Goal: Register for event/course

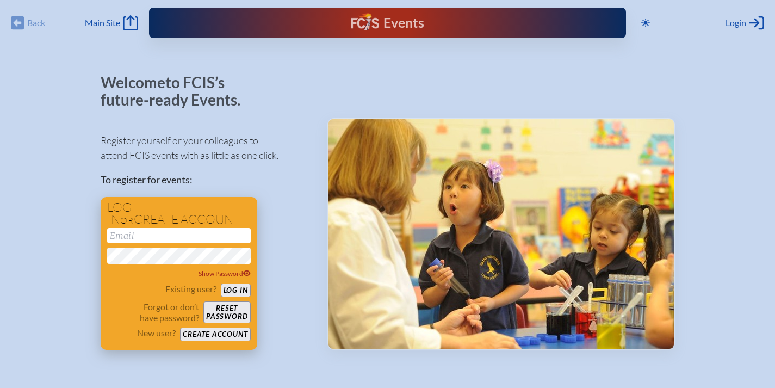
click at [187, 239] on input "email" at bounding box center [179, 235] width 144 height 15
type input "[EMAIL_ADDRESS][DOMAIN_NAME]"
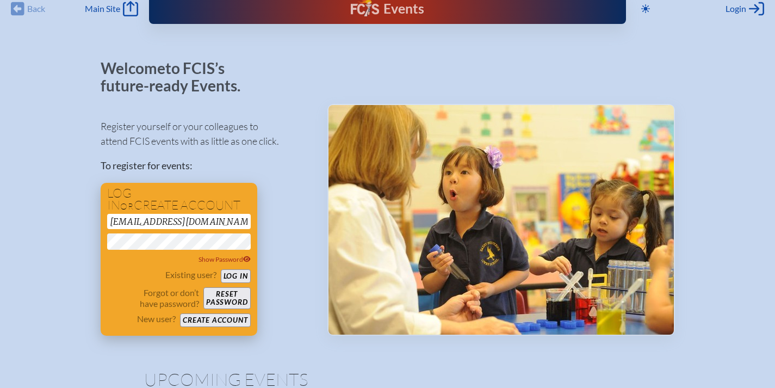
scroll to position [25, 0]
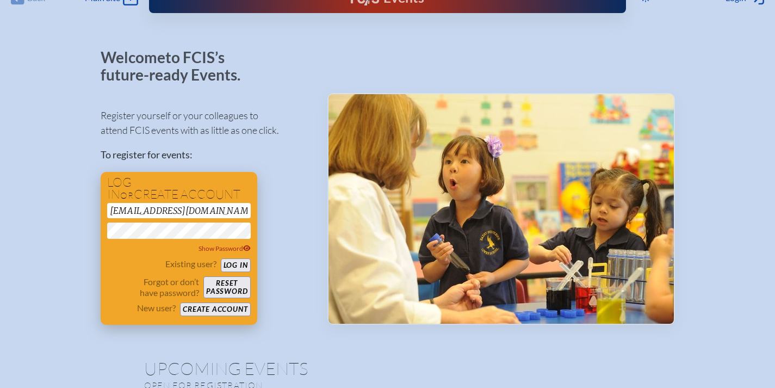
click at [238, 265] on button "Log in" at bounding box center [236, 265] width 30 height 14
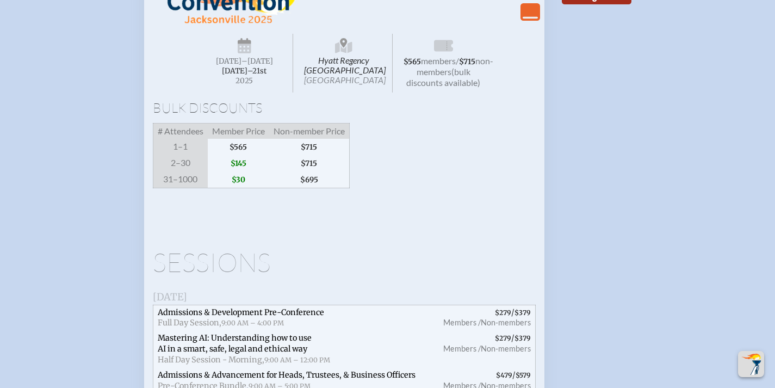
scroll to position [2092, 0]
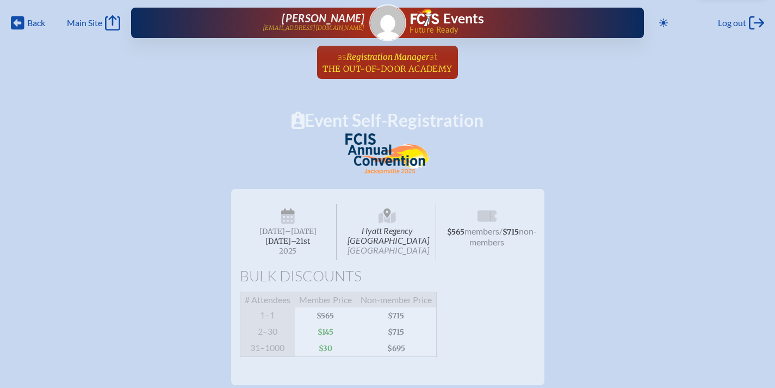
click at [369, 57] on span "Registration Manager" at bounding box center [387, 57] width 83 height 10
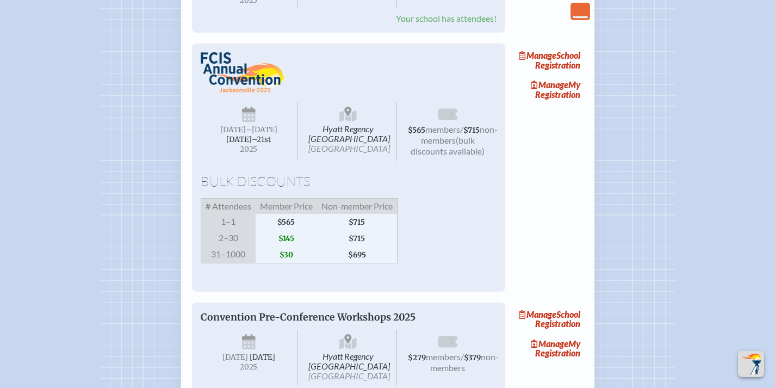
scroll to position [1756, 0]
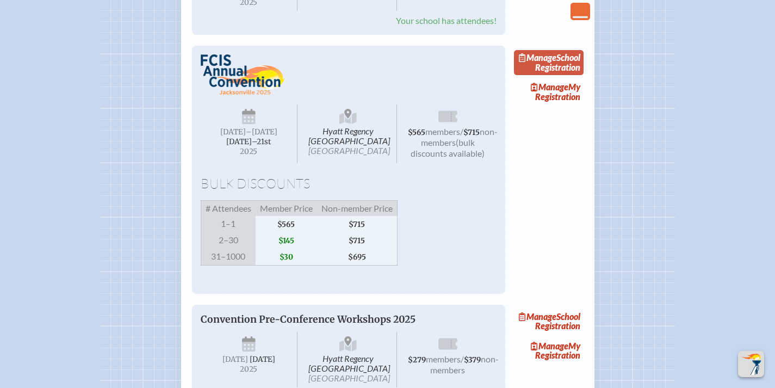
click at [566, 75] on link "Manage School Registration" at bounding box center [549, 62] width 70 height 25
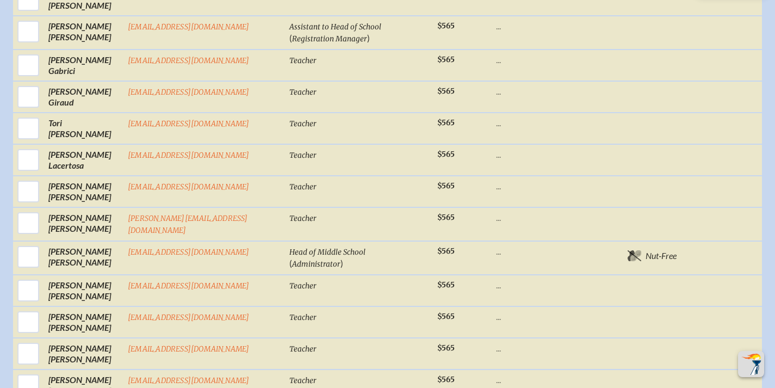
scroll to position [880, 1]
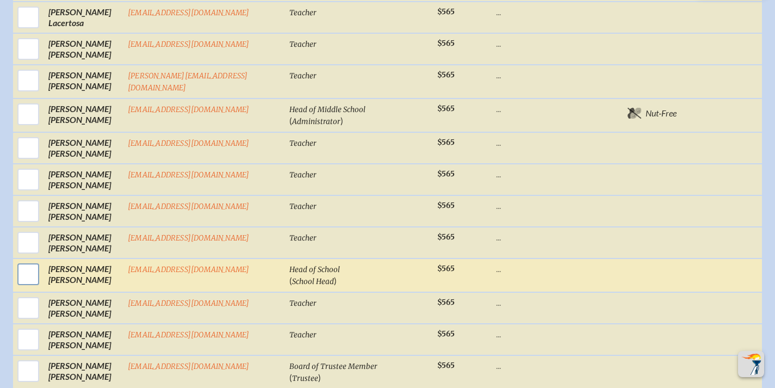
click at [26, 261] on input "checkbox" at bounding box center [28, 274] width 27 height 27
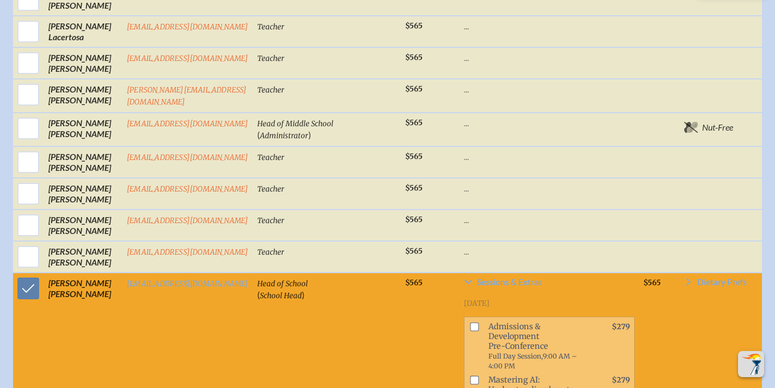
scroll to position [999, 7]
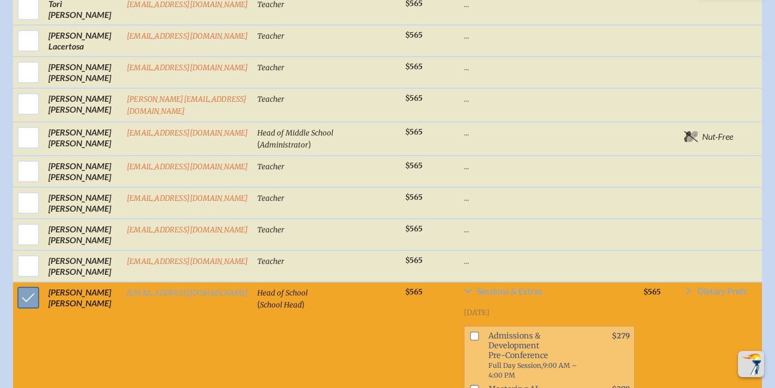
click at [15, 289] on input "checkbox" at bounding box center [28, 297] width 27 height 27
checkbox input "false"
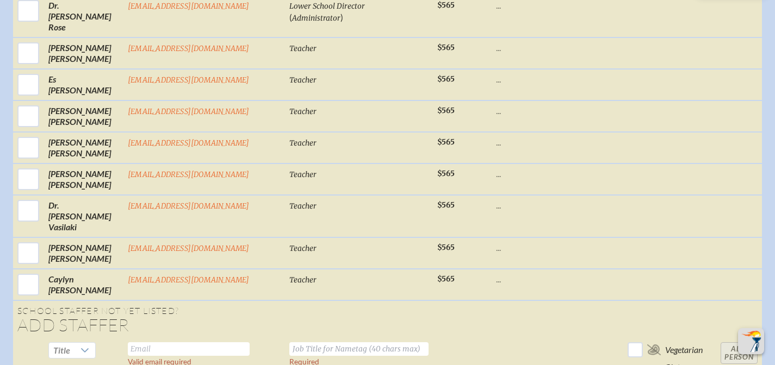
scroll to position [1446, 7]
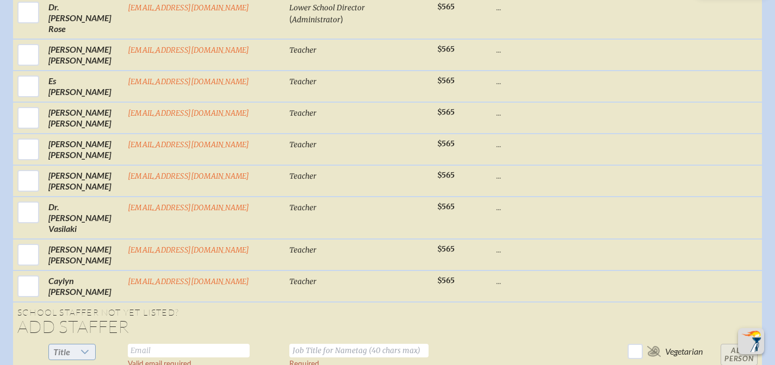
click at [77, 345] on div at bounding box center [85, 352] width 21 height 15
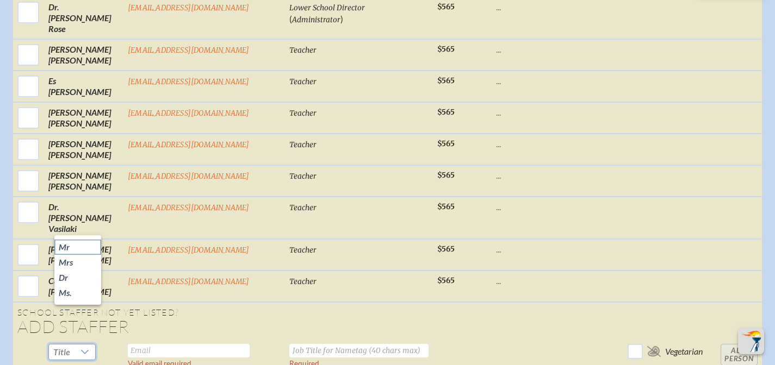
click at [71, 251] on li "Mr" at bounding box center [77, 247] width 47 height 15
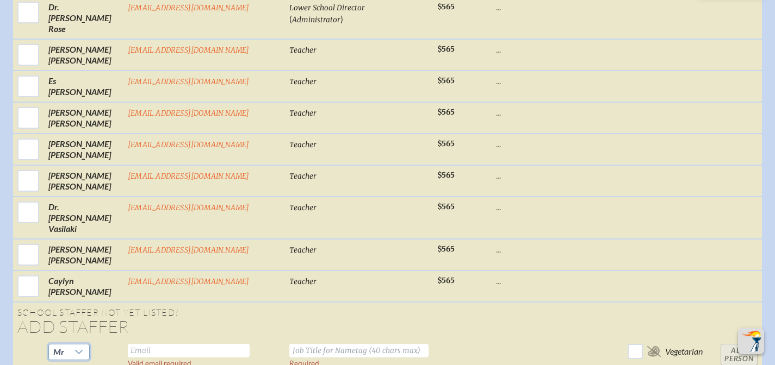
click at [156, 344] on input "text" at bounding box center [189, 351] width 122 height 14
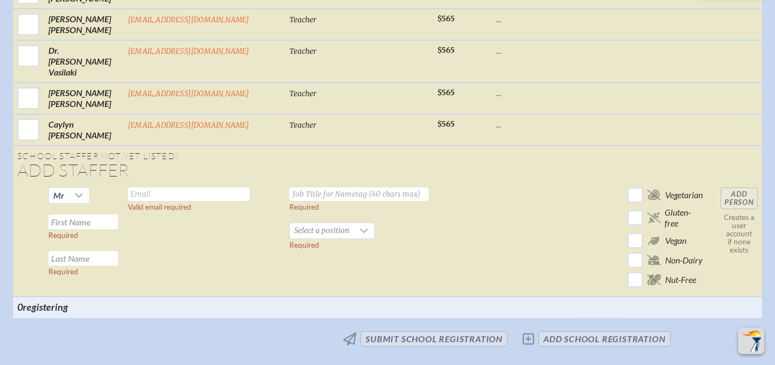
scroll to position [1625, 8]
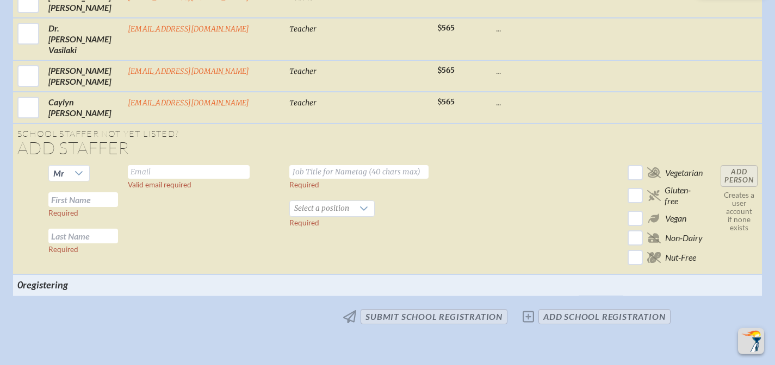
click at [141, 165] on input "text" at bounding box center [189, 172] width 122 height 14
type input "[EMAIL_ADDRESS][DOMAIN_NAME]"
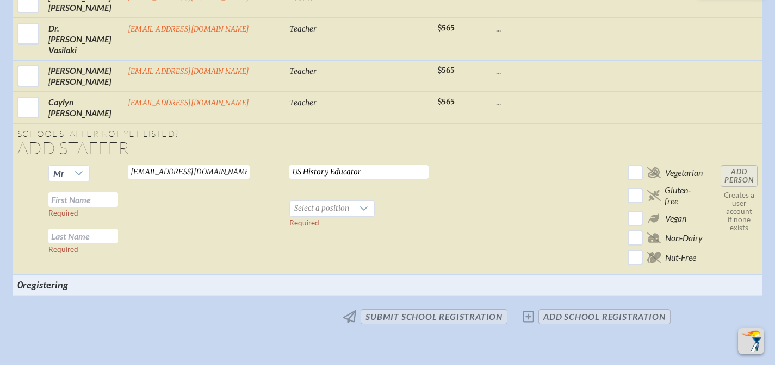
type input "US History Educator"
click at [60, 193] on input "text" at bounding box center [83, 200] width 70 height 15
type input "Kerrington"
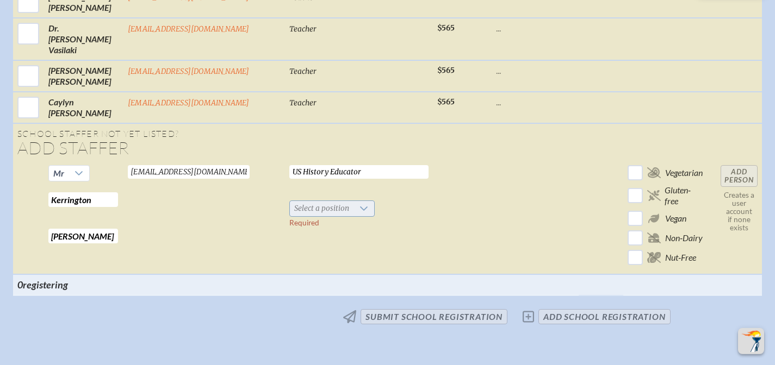
type input "[PERSON_NAME]"
click at [360, 204] on icon at bounding box center [364, 208] width 9 height 9
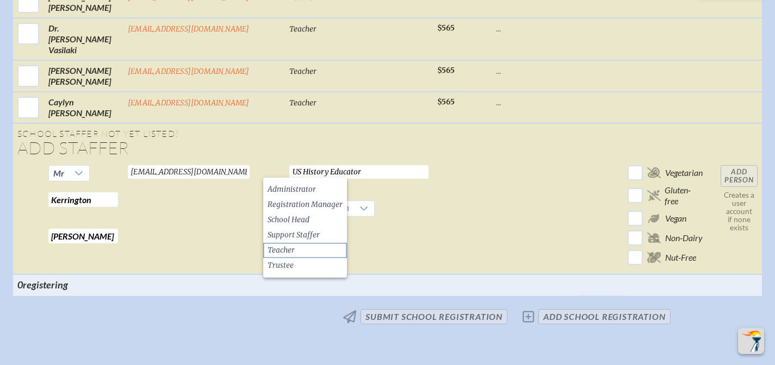
click at [300, 250] on li "Teacher" at bounding box center [305, 250] width 84 height 15
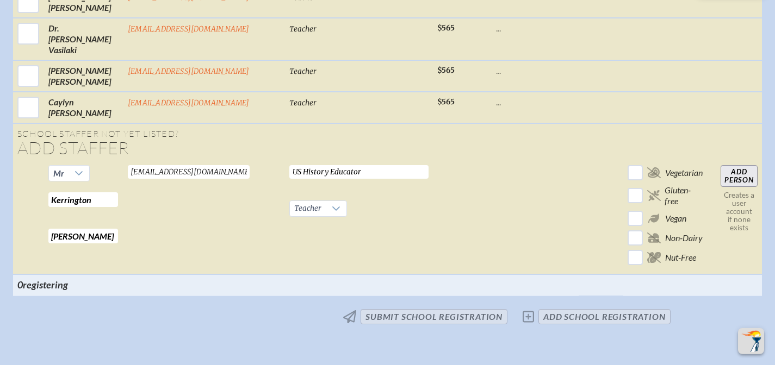
click at [721, 165] on input "Add Person" at bounding box center [739, 176] width 37 height 22
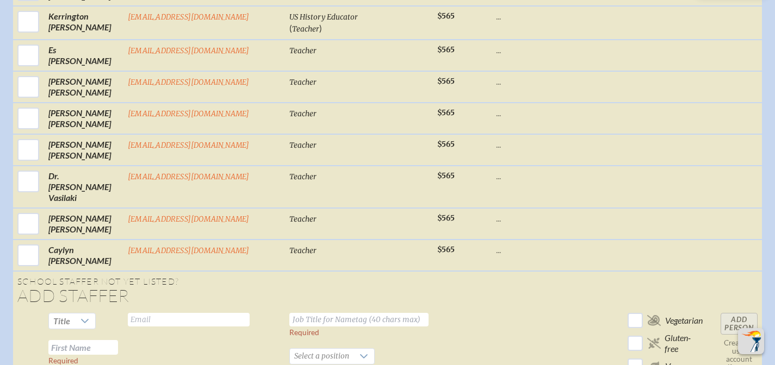
scroll to position [1513, 7]
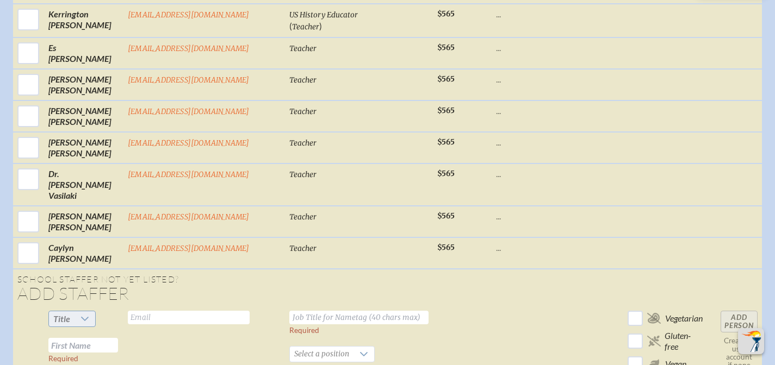
click at [84, 315] on icon at bounding box center [84, 319] width 9 height 9
click at [69, 312] on li "Mrs" at bounding box center [77, 314] width 47 height 15
click at [154, 311] on input "text" at bounding box center [189, 318] width 122 height 14
type input "[EMAIL_ADDRESS][DOMAIN_NAME]"
paste input "Associate Head of School for Academics and Innovation"
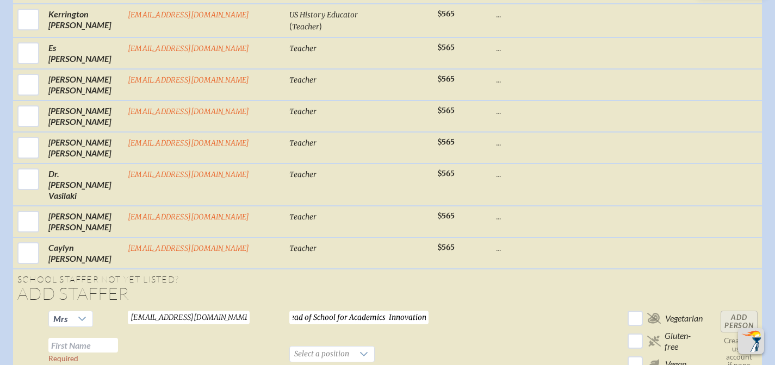
scroll to position [0, 38]
type input "Associate Head of School for Academics & Innovation"
click at [51, 338] on input "text" at bounding box center [83, 345] width 70 height 15
type input "[PERSON_NAME]"
type input "Bianchi"
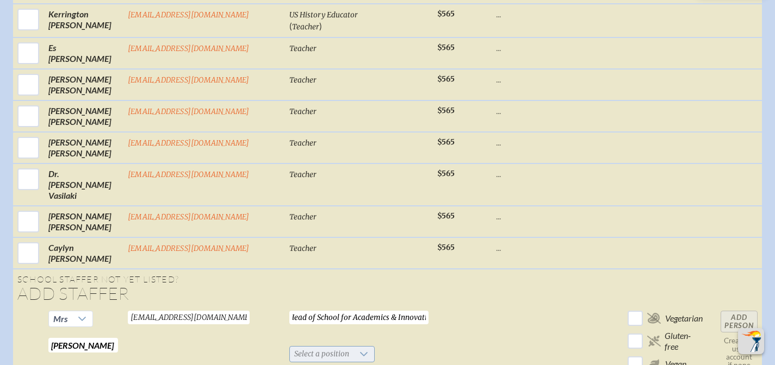
click at [290, 347] on span "Select a position" at bounding box center [322, 354] width 64 height 15
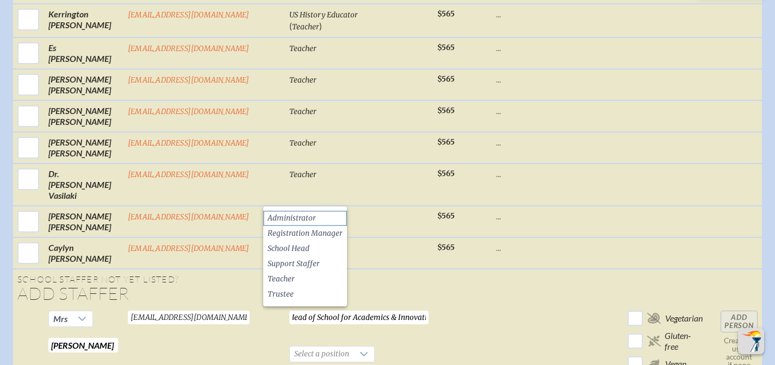
click at [306, 218] on span "Administrator" at bounding box center [292, 218] width 48 height 11
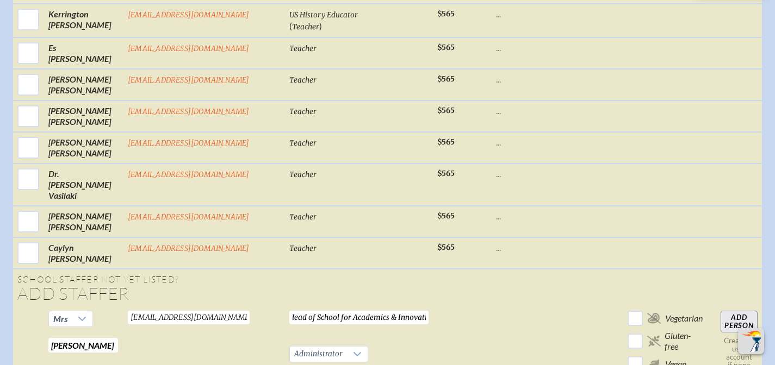
click at [724, 311] on input "Add Person" at bounding box center [739, 322] width 37 height 22
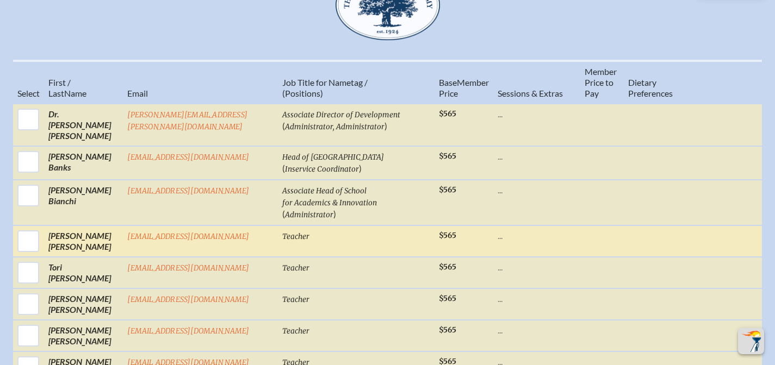
scroll to position [414, 7]
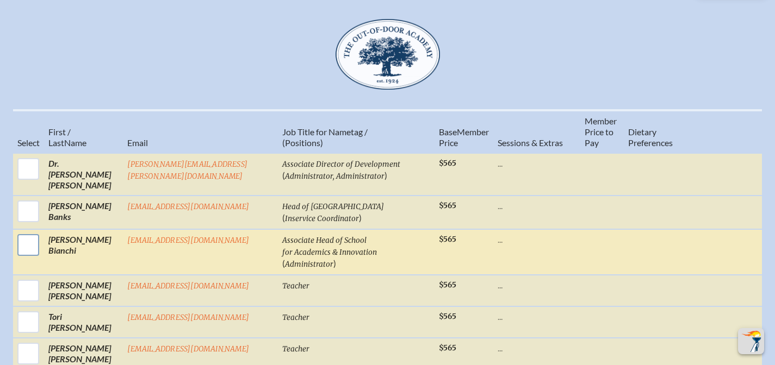
click at [18, 244] on input "checkbox" at bounding box center [28, 245] width 27 height 27
checkbox input "true"
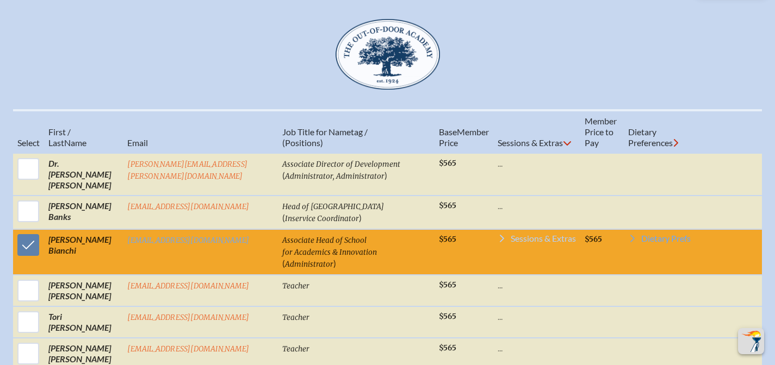
click at [511, 243] on span "Sessions & Extras" at bounding box center [543, 238] width 65 height 9
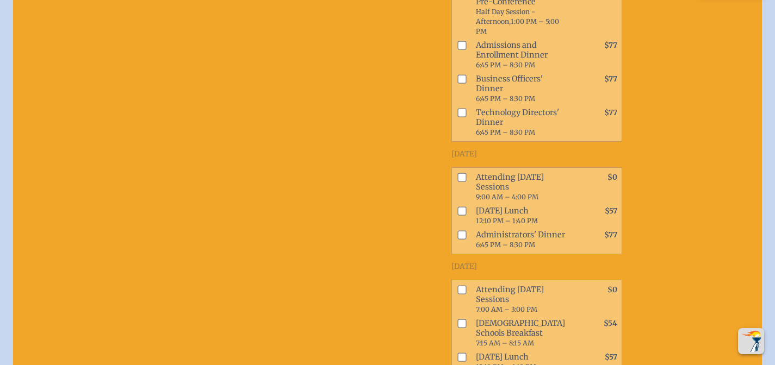
scroll to position [960, 8]
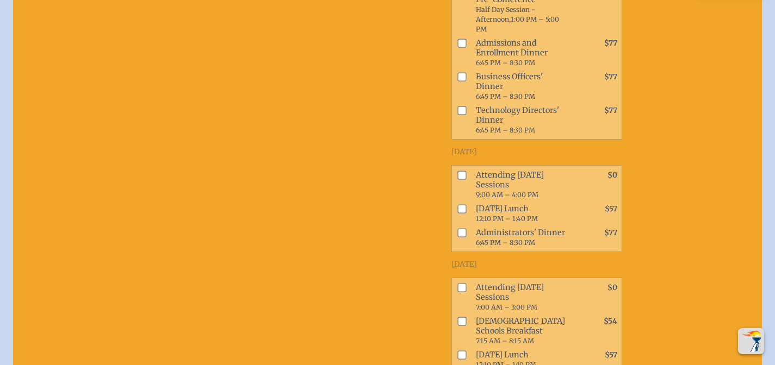
click at [457, 213] on input "checkbox" at bounding box center [461, 208] width 9 height 9
checkbox input "true"
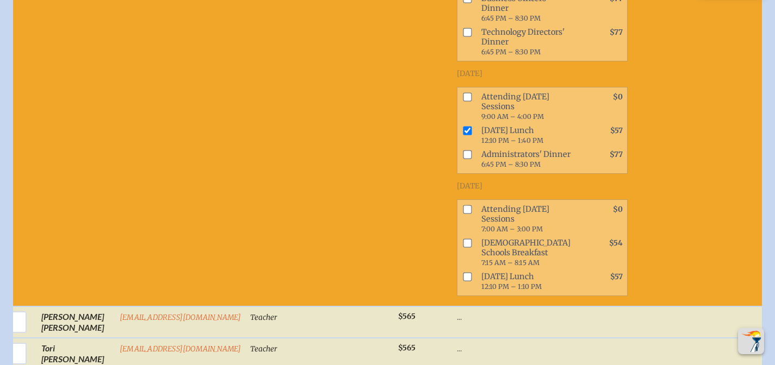
scroll to position [1046, 8]
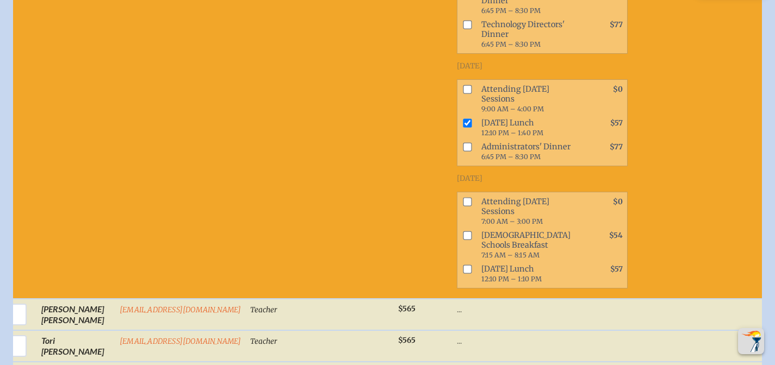
click at [463, 206] on input "checkbox" at bounding box center [467, 201] width 9 height 9
checkbox input "true"
click at [463, 94] on input "checkbox" at bounding box center [467, 89] width 9 height 9
checkbox input "true"
click at [463, 274] on input "checkbox" at bounding box center [467, 269] width 9 height 9
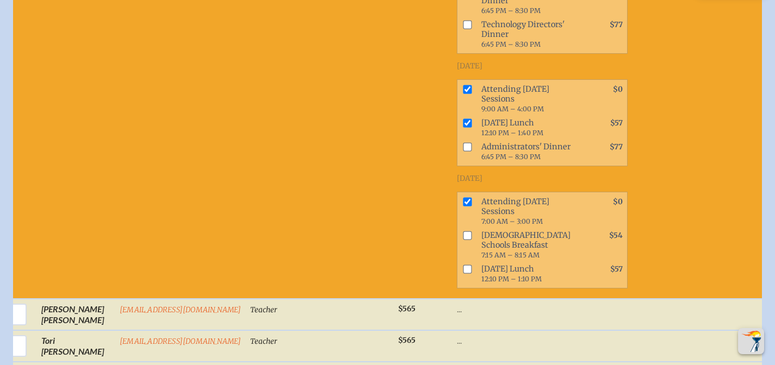
checkbox input "true"
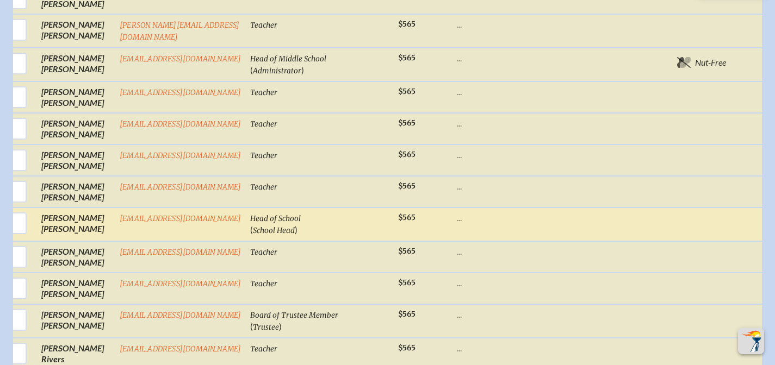
scroll to position [1783, 8]
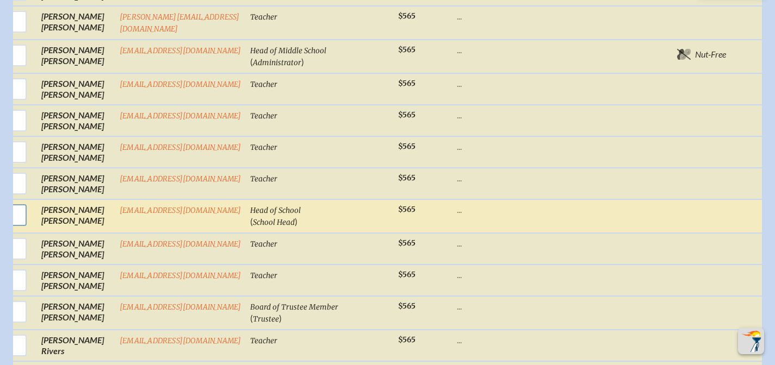
click at [11, 229] on input "checkbox" at bounding box center [15, 215] width 27 height 27
checkbox input "true"
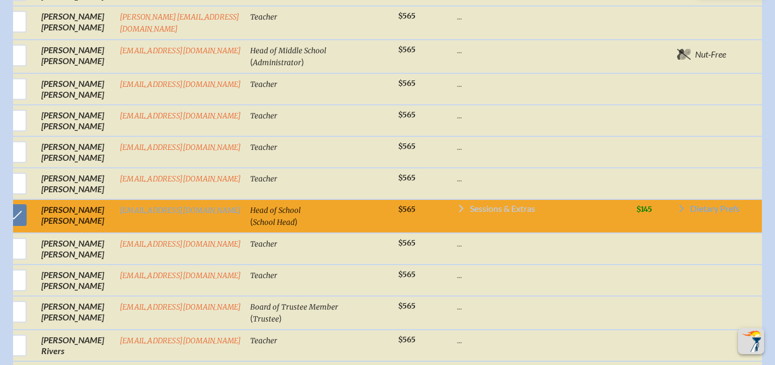
click at [470, 213] on span "Sessions & Extras" at bounding box center [502, 208] width 65 height 9
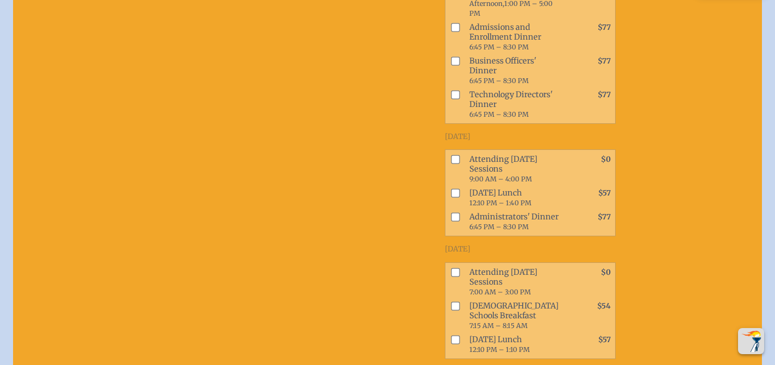
scroll to position [2316, 8]
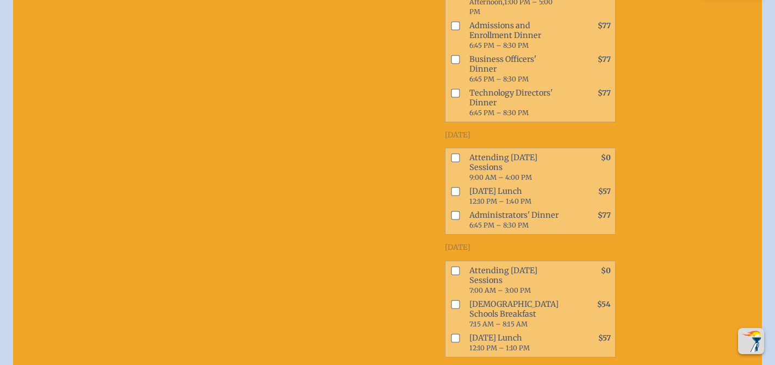
click at [451, 163] on input "checkbox" at bounding box center [455, 158] width 9 height 9
checkbox input "true"
click at [451, 196] on input "checkbox" at bounding box center [455, 192] width 9 height 9
checkbox input "true"
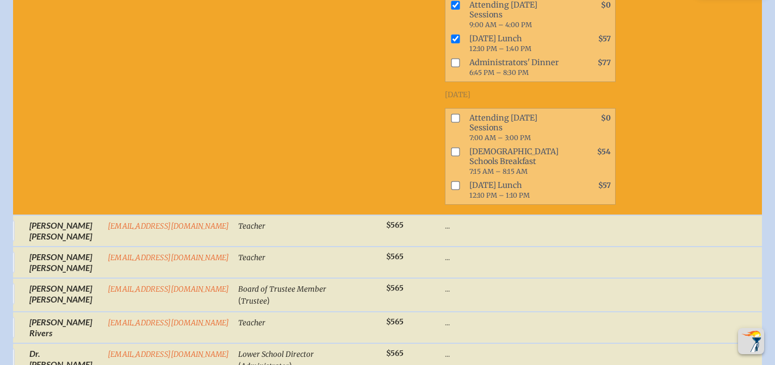
scroll to position [2478, 8]
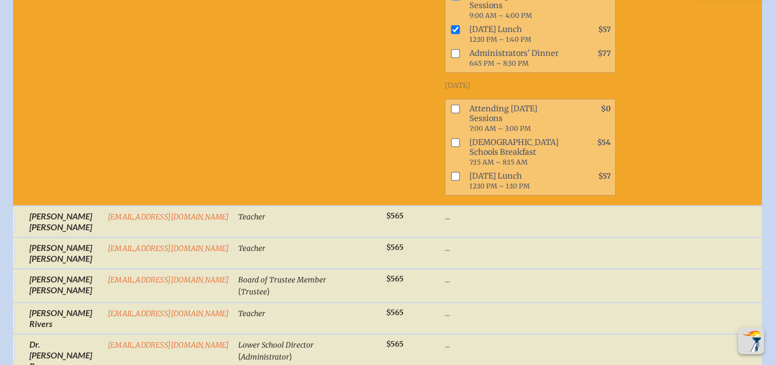
drag, startPoint x: 430, startPoint y: 182, endPoint x: 429, endPoint y: 195, distance: 13.6
click at [451, 113] on input "checkbox" at bounding box center [455, 108] width 9 height 9
checkbox input "true"
click at [451, 181] on input "checkbox" at bounding box center [455, 176] width 9 height 9
checkbox input "true"
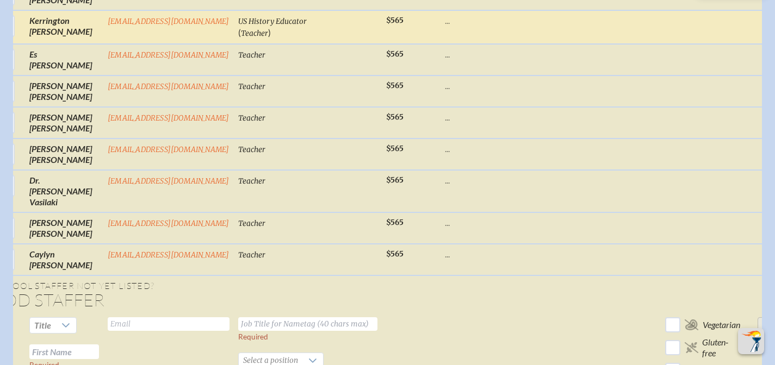
scroll to position [0, 0]
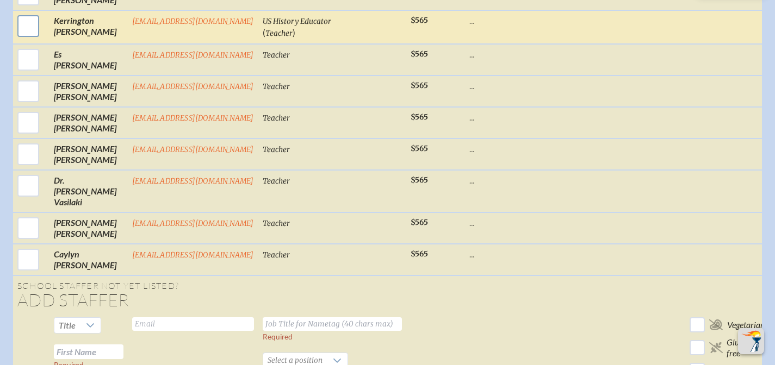
click at [22, 40] on input "checkbox" at bounding box center [28, 26] width 27 height 27
checkbox input "true"
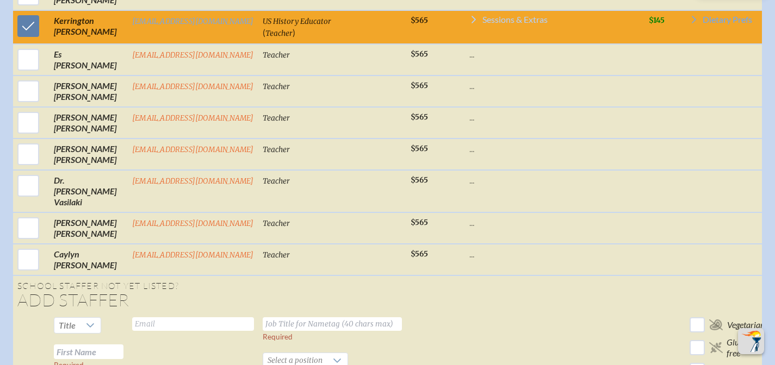
click at [482, 24] on span "Sessions & Extras" at bounding box center [514, 19] width 65 height 9
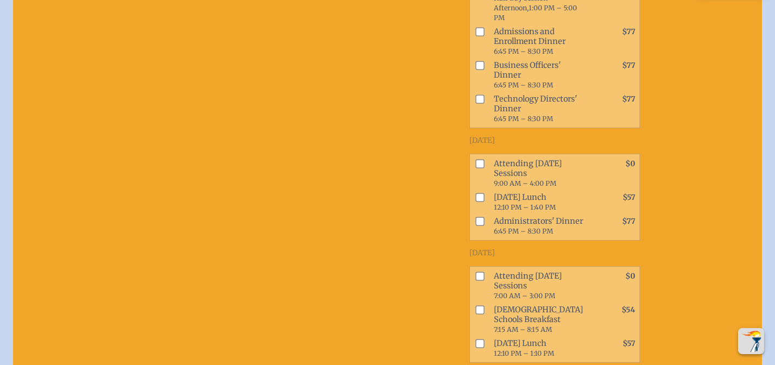
scroll to position [0, 2]
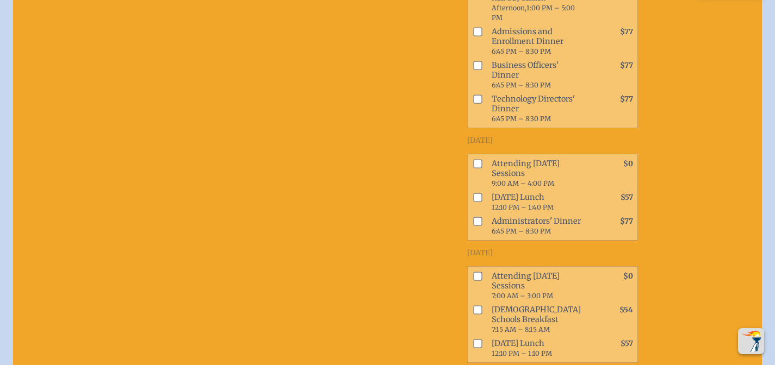
click at [473, 168] on input "checkbox" at bounding box center [477, 163] width 9 height 9
checkbox input "true"
click at [473, 202] on input "checkbox" at bounding box center [477, 197] width 9 height 9
checkbox input "true"
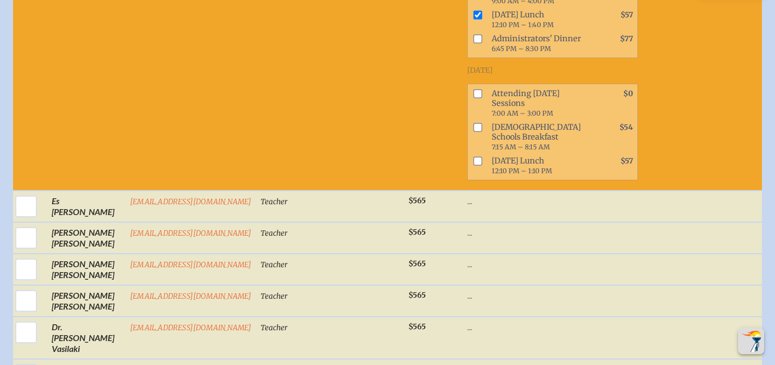
scroll to position [3399, 2]
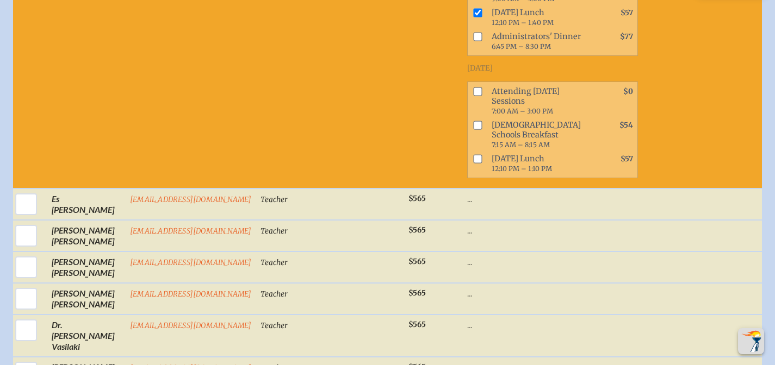
click at [473, 96] on input "checkbox" at bounding box center [477, 91] width 9 height 9
checkbox input "true"
click at [473, 163] on input "checkbox" at bounding box center [477, 158] width 9 height 9
checkbox input "true"
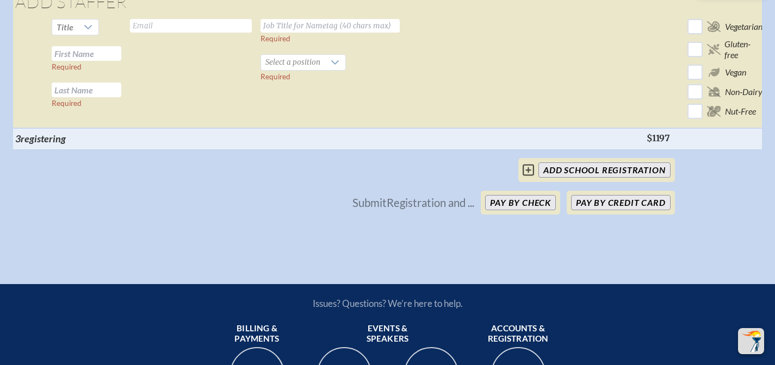
scroll to position [3846, 2]
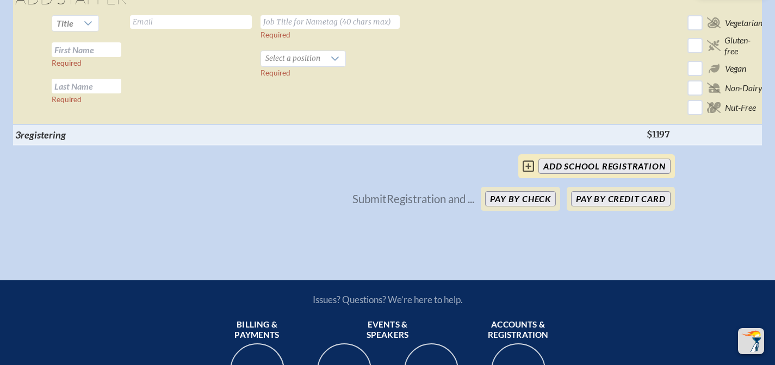
click at [529, 173] on icon at bounding box center [528, 166] width 11 height 13
click at [607, 207] on button "Pay by Credit Card" at bounding box center [620, 198] width 99 height 15
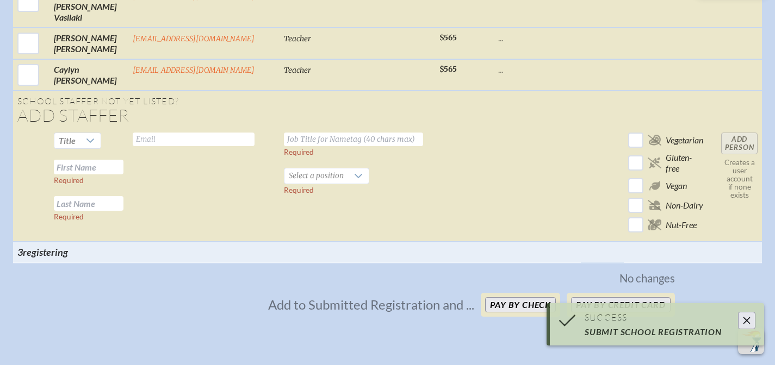
scroll to position [2029, 2]
